Goal: Task Accomplishment & Management: Manage account settings

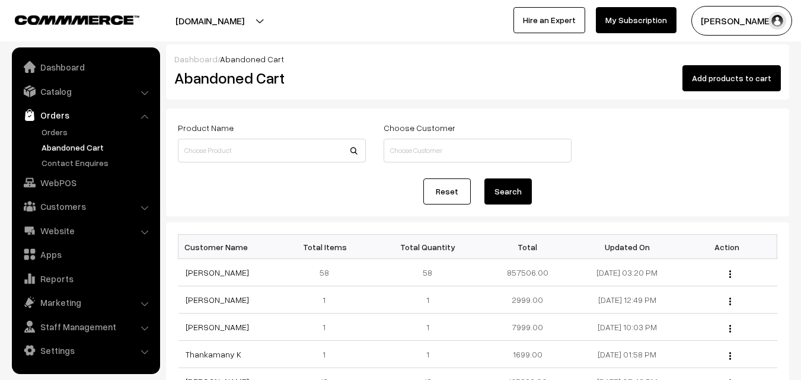
click at [205, 269] on link "[PERSON_NAME]" at bounding box center [217, 272] width 63 height 10
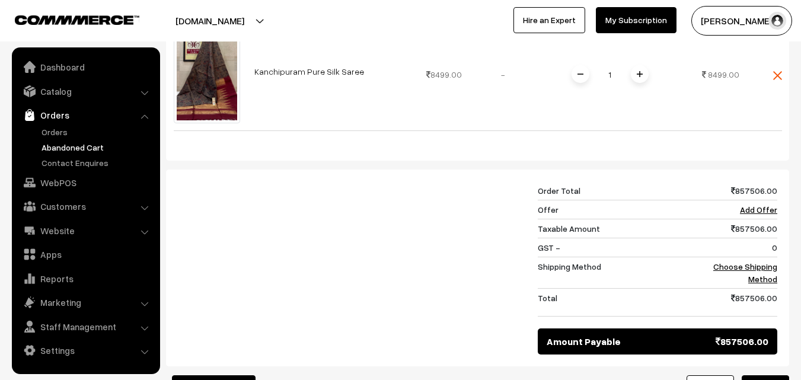
scroll to position [5930, 0]
